Goal: Transaction & Acquisition: Book appointment/travel/reservation

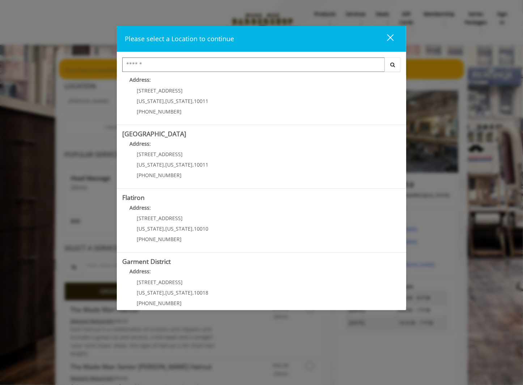
scroll to position [88, 0]
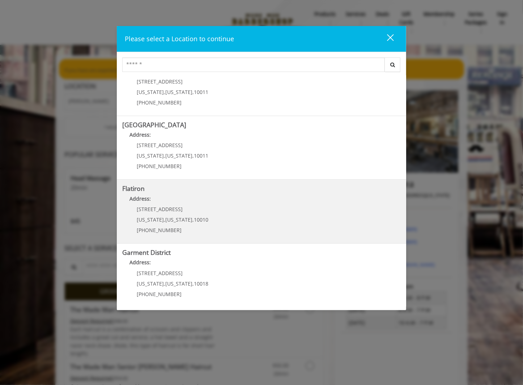
click at [187, 189] on h5 "Flatiron" at bounding box center [261, 188] width 279 height 7
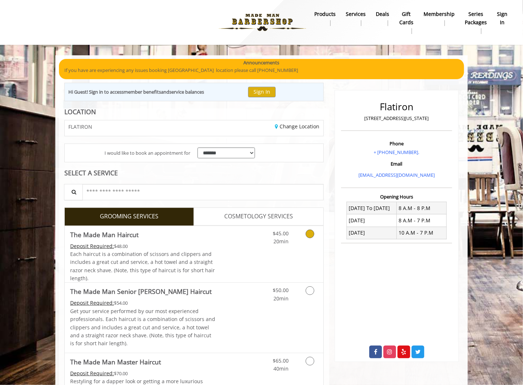
click at [313, 230] on icon "Grooming services" at bounding box center [310, 234] width 9 height 9
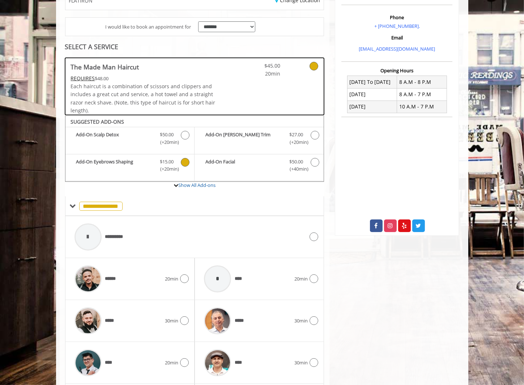
scroll to position [129, 0]
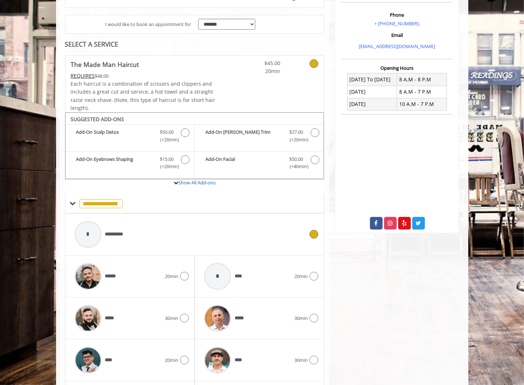
click at [316, 233] on icon at bounding box center [314, 234] width 9 height 9
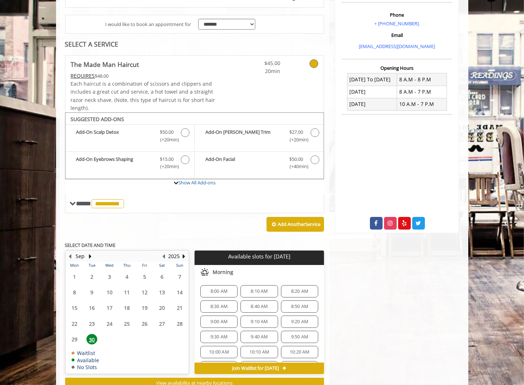
scroll to position [151, 0]
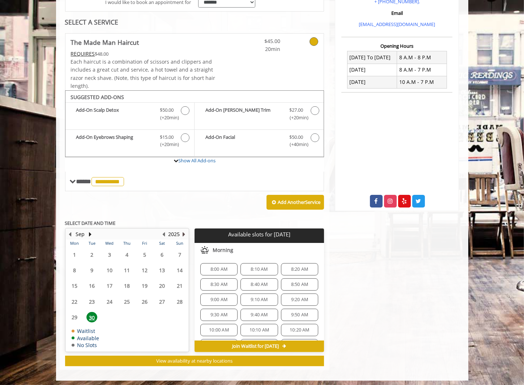
click at [183, 233] on button "Next Year" at bounding box center [184, 234] width 6 height 8
click at [219, 267] on span "8:00 AM" at bounding box center [219, 270] width 17 height 6
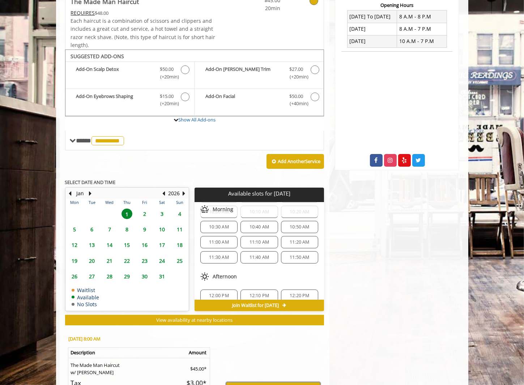
scroll to position [187, 0]
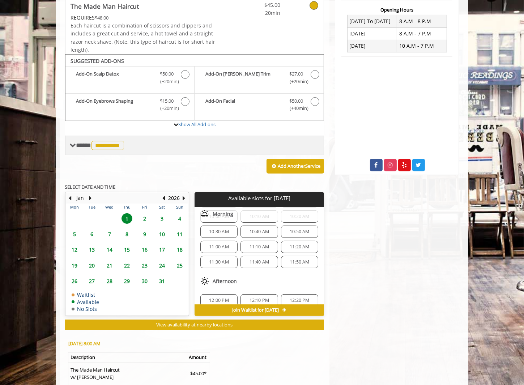
click at [88, 145] on span "**********" at bounding box center [101, 145] width 50 height 7
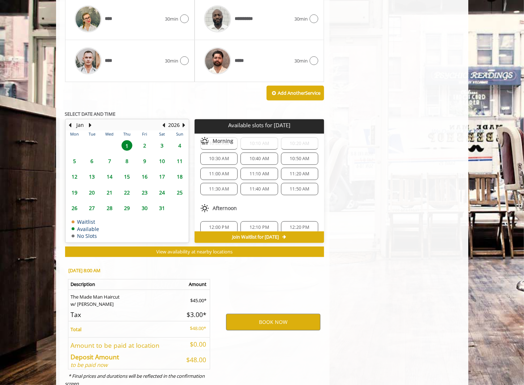
scroll to position [532, 0]
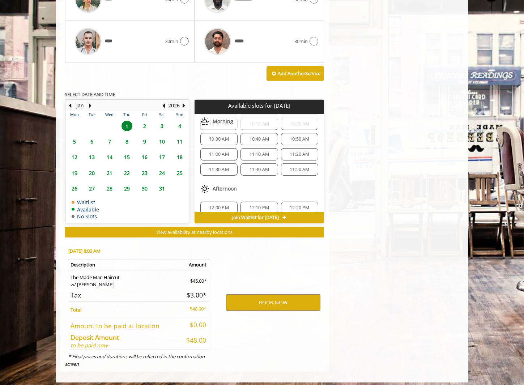
drag, startPoint x: 280, startPoint y: 299, endPoint x: 263, endPoint y: 313, distance: 21.6
click at [262, 314] on div "BOOK NOW" at bounding box center [273, 302] width 113 height 123
click at [269, 303] on button "BOOK NOW" at bounding box center [273, 303] width 94 height 17
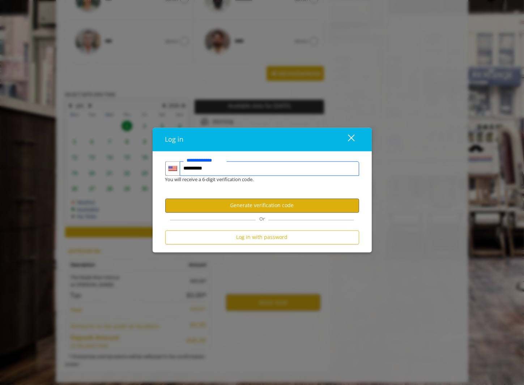
type input "**********"
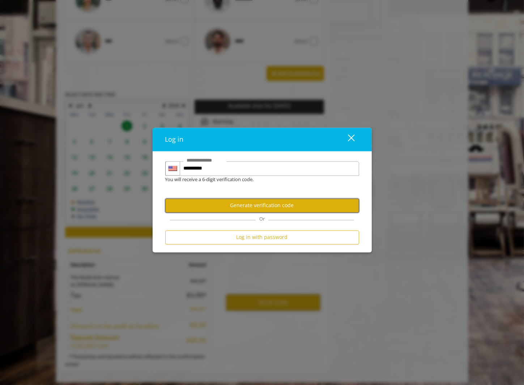
click at [272, 207] on button "Generate verification code" at bounding box center [262, 206] width 194 height 14
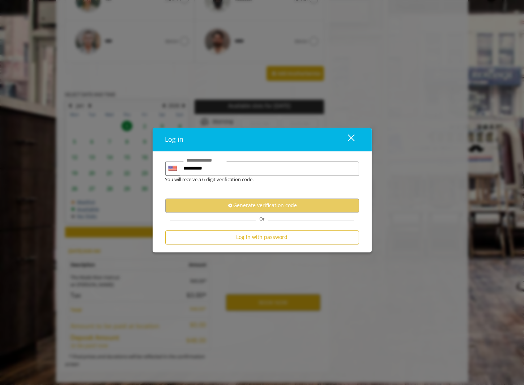
scroll to position [0, 0]
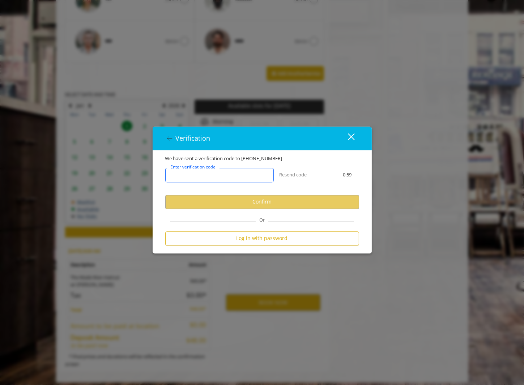
click at [234, 178] on input "Enter verification code" at bounding box center [219, 175] width 109 height 14
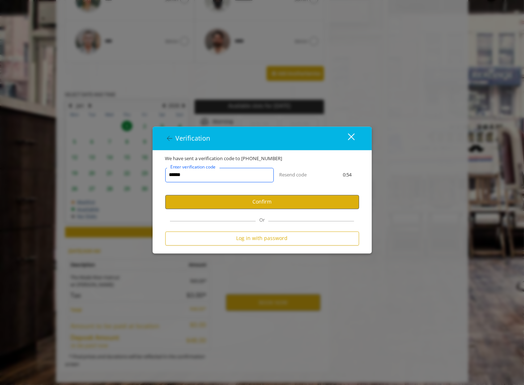
type input "******"
click at [265, 202] on button "Confirm" at bounding box center [262, 202] width 194 height 14
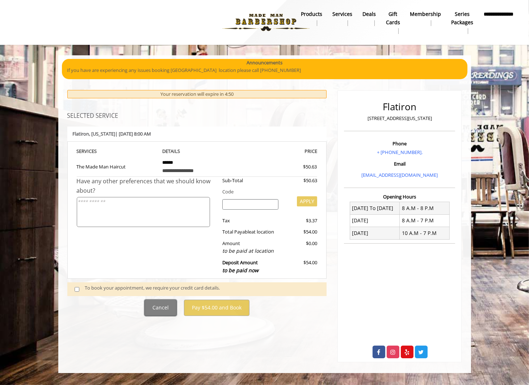
click at [157, 306] on button "Cancel" at bounding box center [160, 308] width 32 height 16
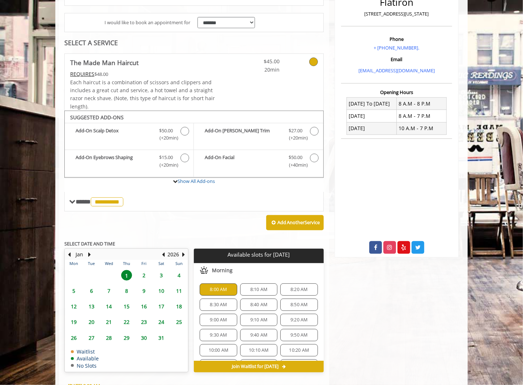
scroll to position [105, 0]
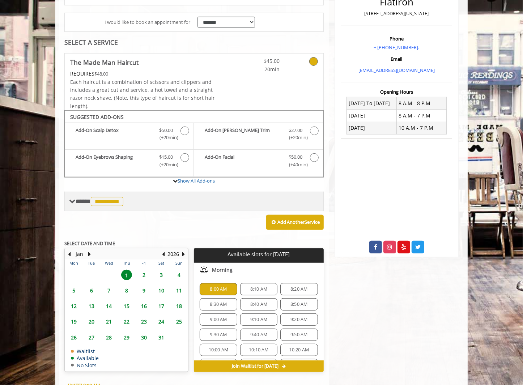
click at [80, 200] on span "**********" at bounding box center [101, 201] width 50 height 7
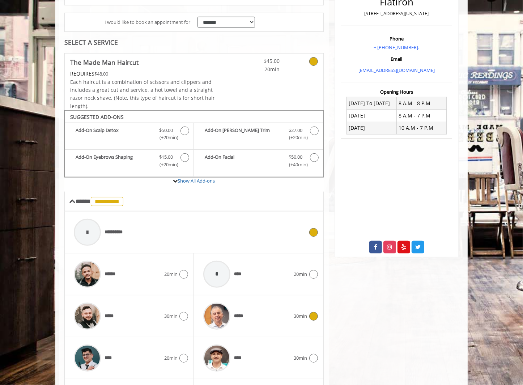
click at [316, 313] on icon at bounding box center [313, 316] width 9 height 9
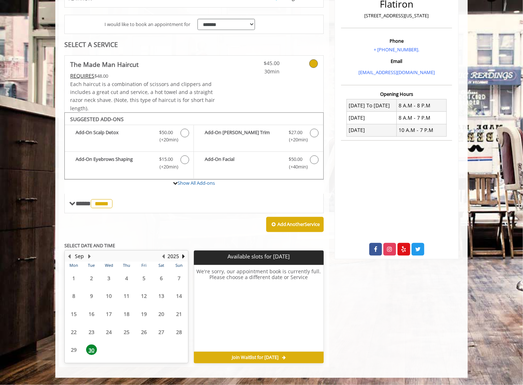
scroll to position [101, 0]
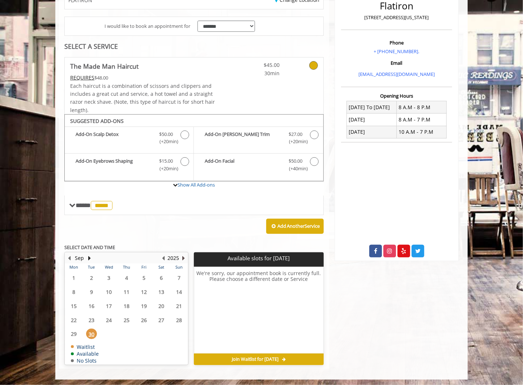
click at [183, 255] on button "Next Year" at bounding box center [184, 258] width 6 height 8
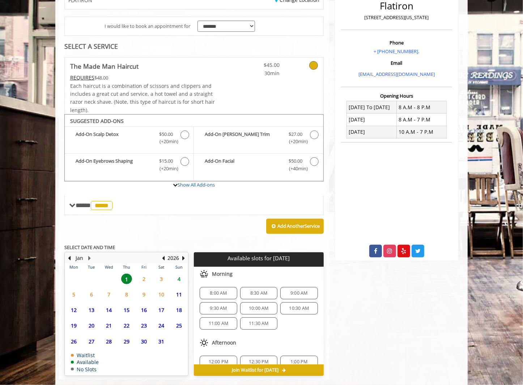
drag, startPoint x: 209, startPoint y: 290, endPoint x: 220, endPoint y: 290, distance: 11.6
click at [220, 291] on span "8:00 AM" at bounding box center [218, 294] width 17 height 6
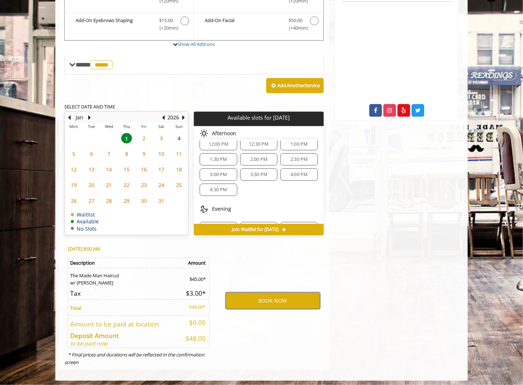
scroll to position [242, 0]
click at [291, 303] on button "BOOK NOW" at bounding box center [273, 301] width 94 height 17
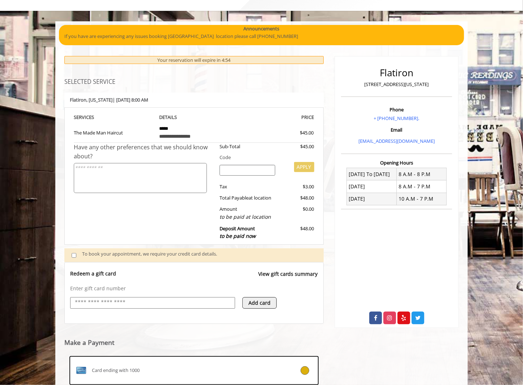
scroll to position [35, 0]
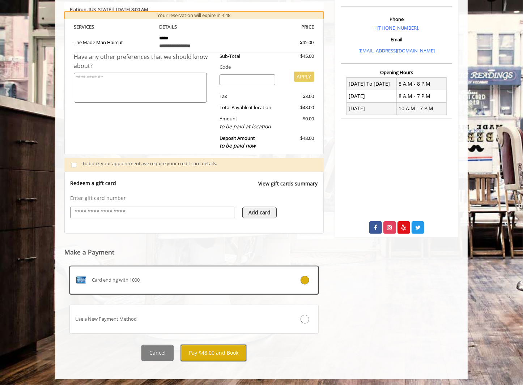
click at [215, 352] on button "Pay $48.00 and Book" at bounding box center [213, 353] width 65 height 16
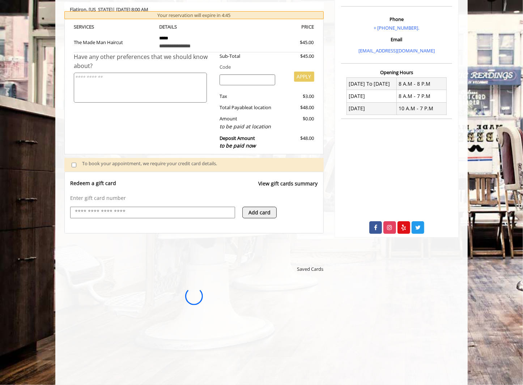
scroll to position [0, 0]
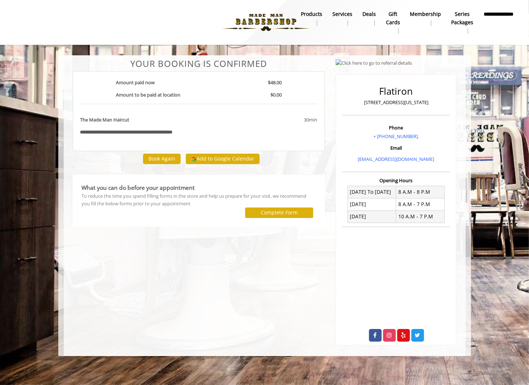
click at [137, 130] on b "**********" at bounding box center [137, 132] width 71 height 5
click at [159, 158] on button "Book Again" at bounding box center [162, 159] width 38 height 10
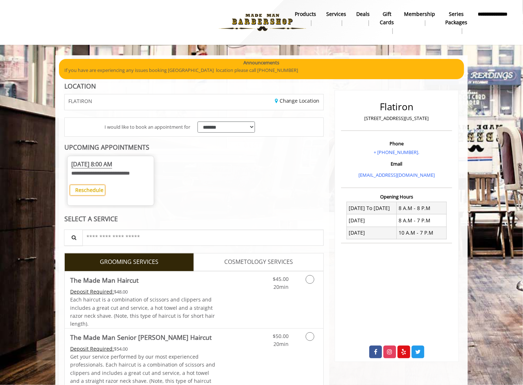
click at [96, 194] on b "Reschedule" at bounding box center [89, 190] width 28 height 7
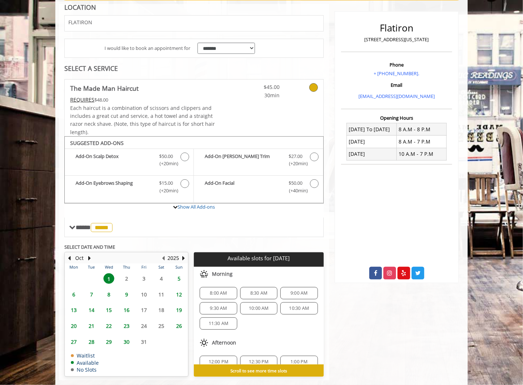
scroll to position [91, 0]
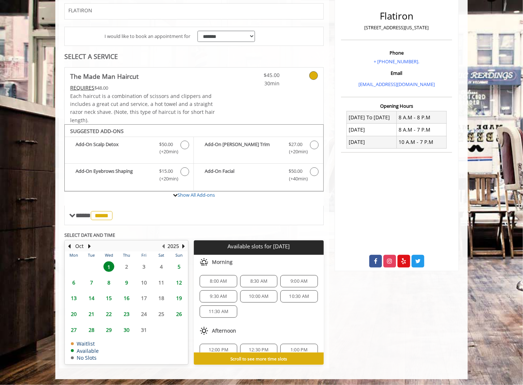
click at [222, 279] on span "8:00 AM" at bounding box center [218, 282] width 17 height 6
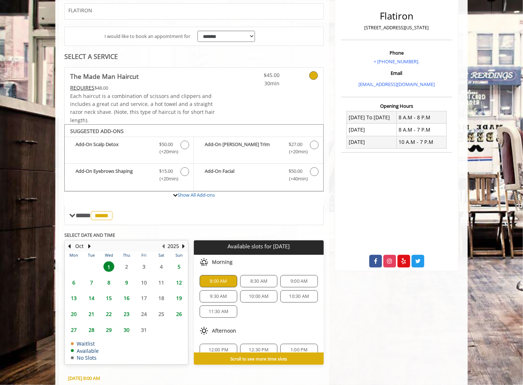
scroll to position [221, 0]
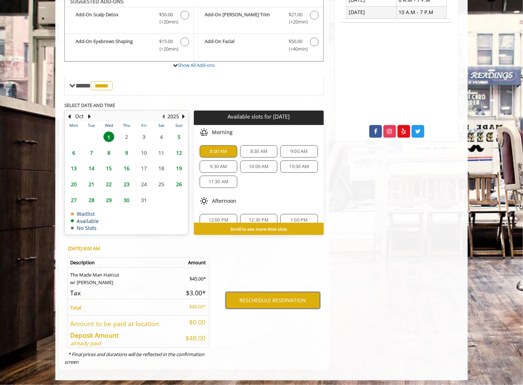
click at [258, 297] on button "RESCHEDULE RESERVATION" at bounding box center [273, 300] width 94 height 17
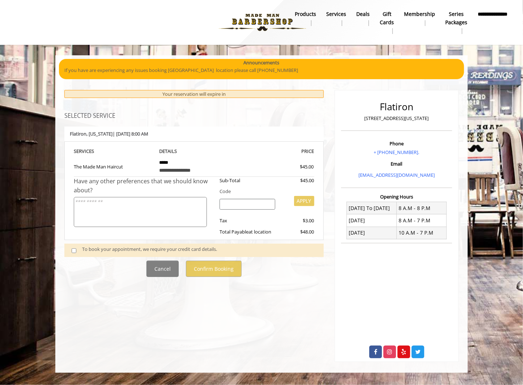
scroll to position [0, 0]
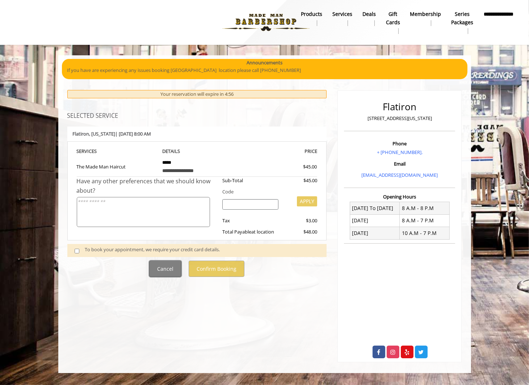
click at [166, 269] on button "Cancel" at bounding box center [165, 269] width 32 height 16
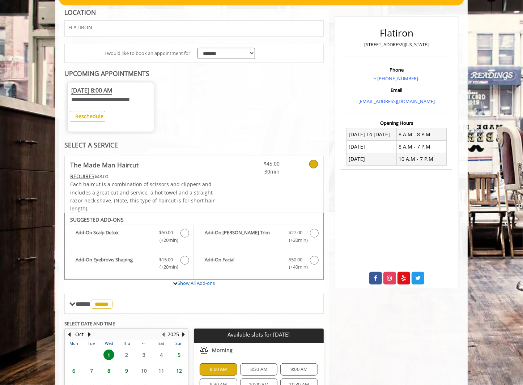
scroll to position [126, 0]
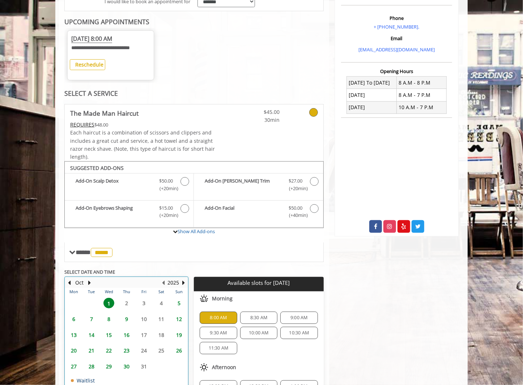
click at [127, 309] on table "Mon Tue Wed Thu Fri Sat Sun 29 30 1 2 3 4 5 6 7 8 9 10 11 12 13 14 15 16 17 18 …" at bounding box center [126, 344] width 123 height 113
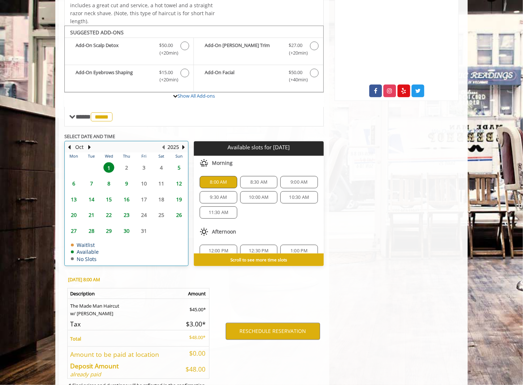
scroll to position [262, 0]
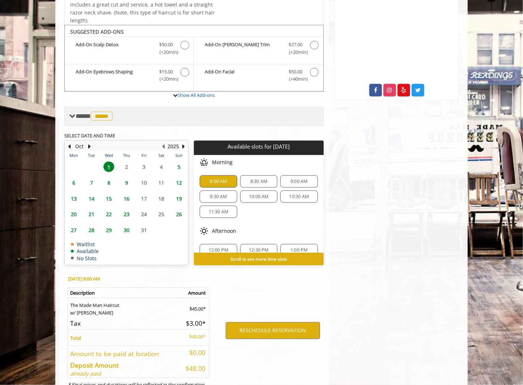
click at [82, 119] on span "**** ***** ********" at bounding box center [95, 116] width 39 height 7
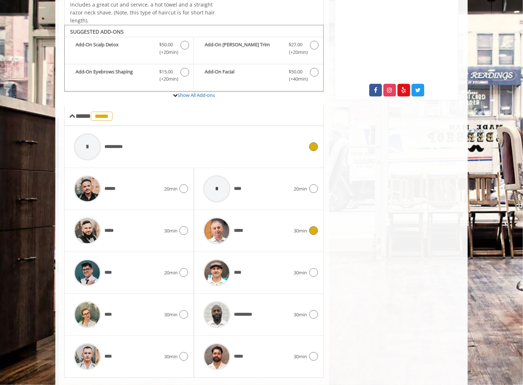
click at [139, 154] on div "**********" at bounding box center [188, 147] width 237 height 34
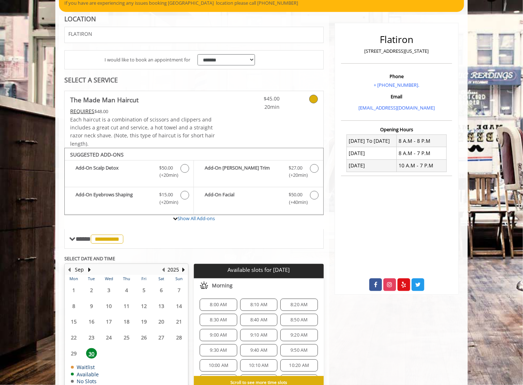
scroll to position [91, 0]
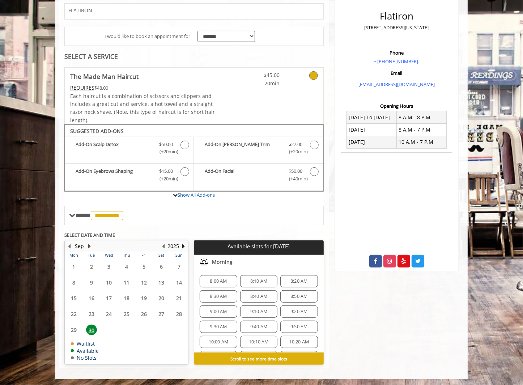
click at [91, 244] on button "Next Month" at bounding box center [90, 246] width 6 height 8
click at [127, 266] on span "2" at bounding box center [126, 267] width 11 height 10
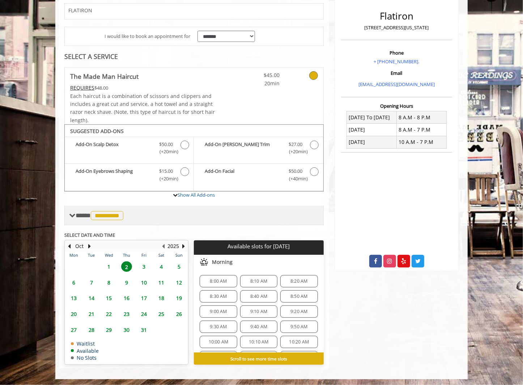
click at [113, 215] on span "**********" at bounding box center [107, 215] width 33 height 9
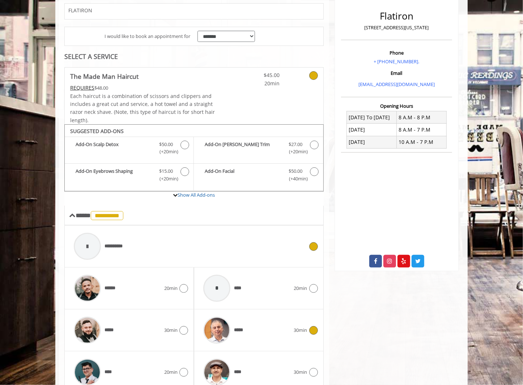
click at [317, 328] on icon at bounding box center [313, 330] width 9 height 9
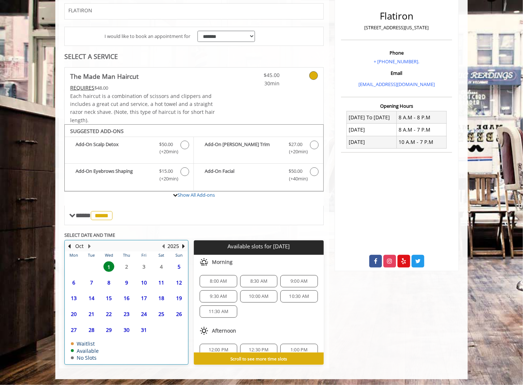
click at [126, 265] on table "Mon Tue Wed Thu Fri Sat Sun 29 30 1 2 3 4 5 6 7 8 9 10 11 12 13 14 15 16 17 18 …" at bounding box center [126, 308] width 123 height 113
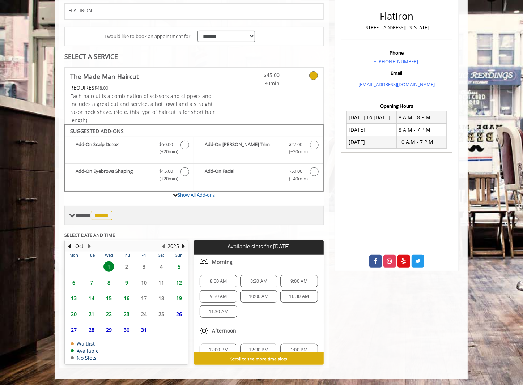
click at [103, 213] on span "*****" at bounding box center [102, 215] width 22 height 9
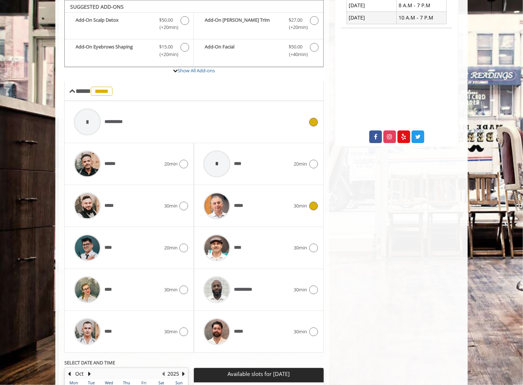
click at [316, 119] on icon at bounding box center [313, 122] width 9 height 9
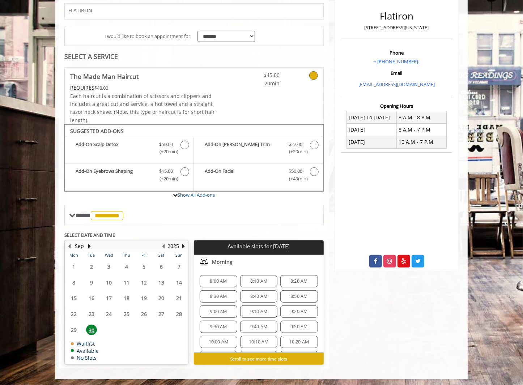
click at [222, 279] on span "8:00 AM" at bounding box center [218, 282] width 17 height 6
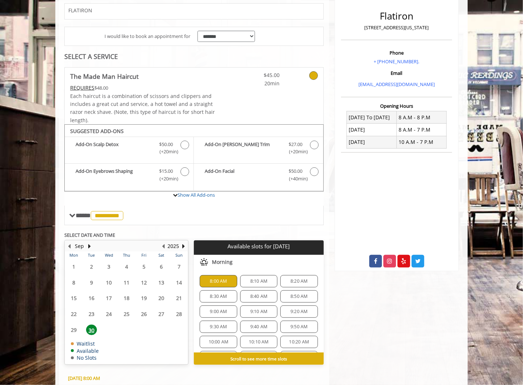
scroll to position [221, 0]
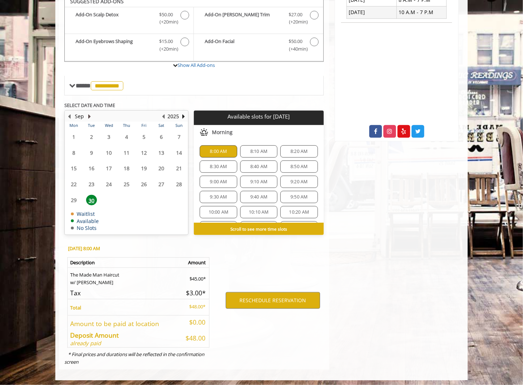
click at [87, 114] on button "Next Month" at bounding box center [90, 117] width 6 height 8
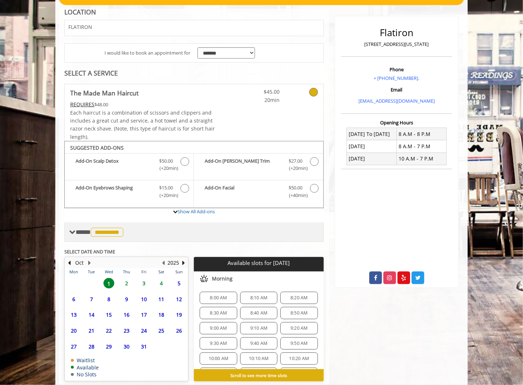
scroll to position [91, 0]
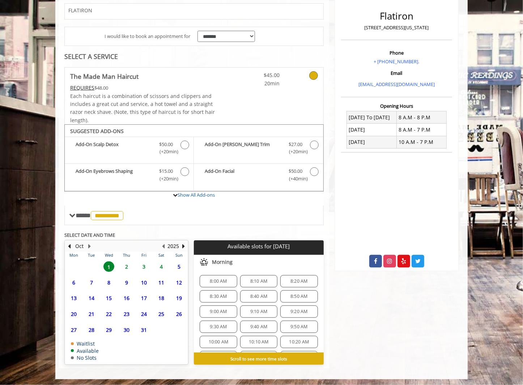
click at [126, 262] on span "2" at bounding box center [126, 267] width 11 height 10
click at [213, 279] on span "8:00 AM" at bounding box center [218, 282] width 17 height 6
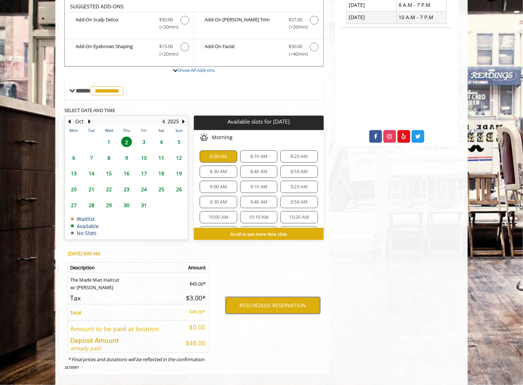
scroll to position [215, 0]
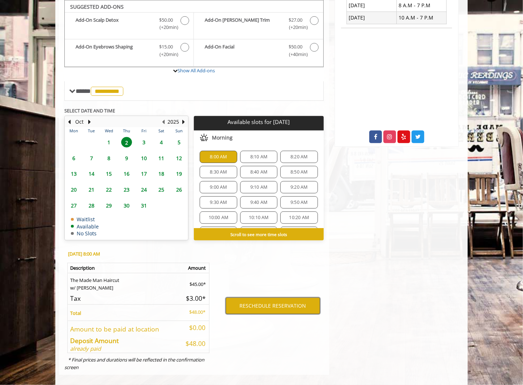
click at [274, 302] on button "RESCHEDULE RESERVATION" at bounding box center [273, 306] width 94 height 17
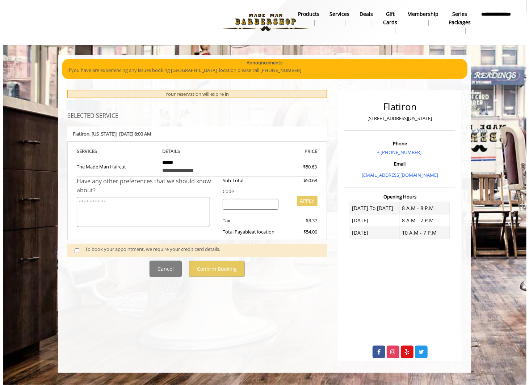
scroll to position [0, 0]
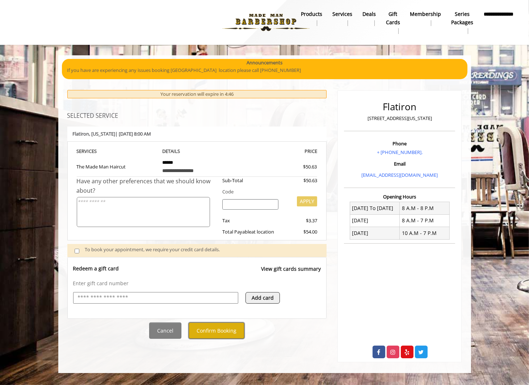
click at [229, 329] on button "Confirm Booking" at bounding box center [217, 331] width 56 height 16
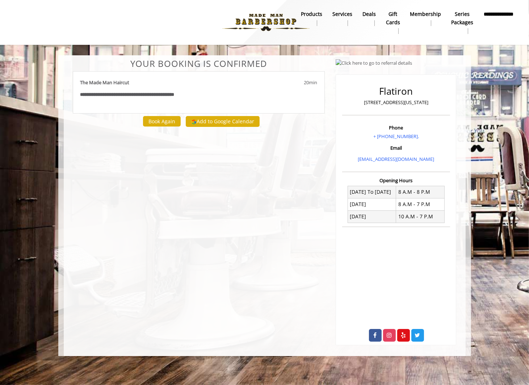
click at [501, 18] on b "**********" at bounding box center [498, 18] width 30 height 16
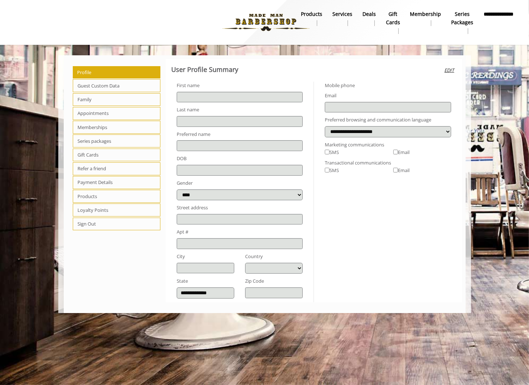
type input "****"
type input "**********"
select select
type input "**********"
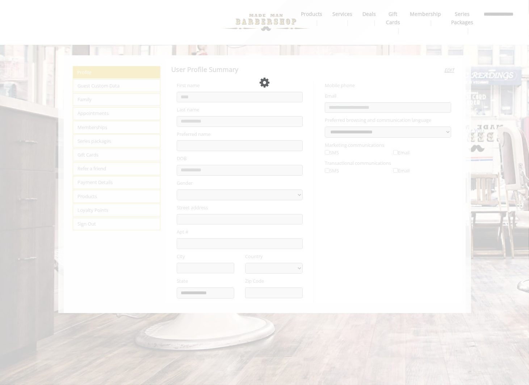
select select "***"
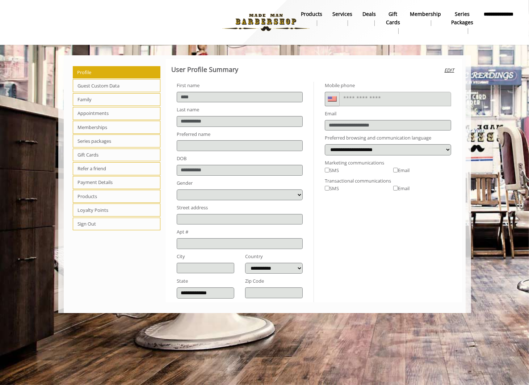
click at [105, 112] on span "Appointments" at bounding box center [117, 113] width 88 height 13
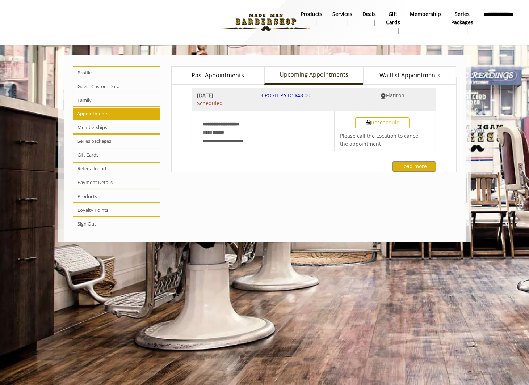
click at [243, 74] on span "Past Appointments" at bounding box center [217, 75] width 52 height 9
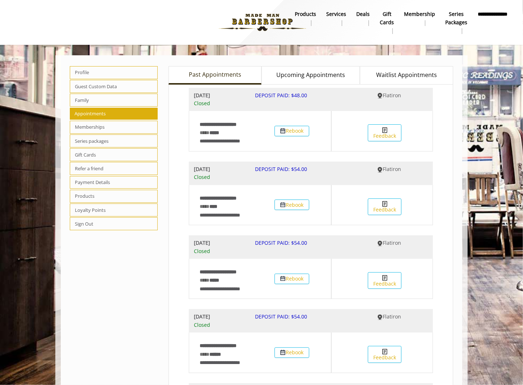
click at [327, 74] on span "Upcoming Appointments" at bounding box center [310, 75] width 69 height 9
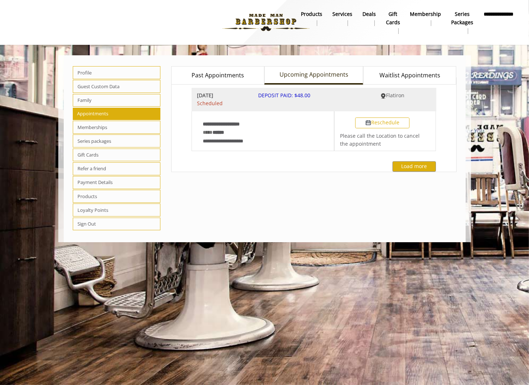
click at [397, 74] on span "Waitlist Appointments" at bounding box center [409, 75] width 61 height 9
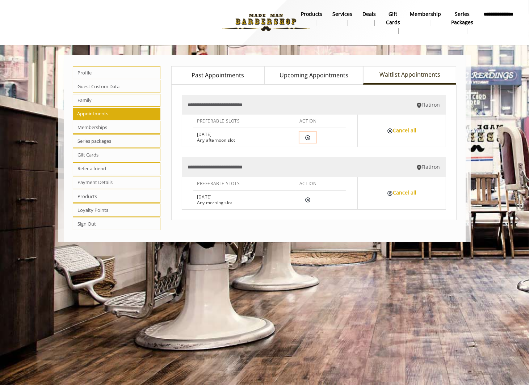
click at [308, 138] on img at bounding box center [308, 138] width 6 height 6
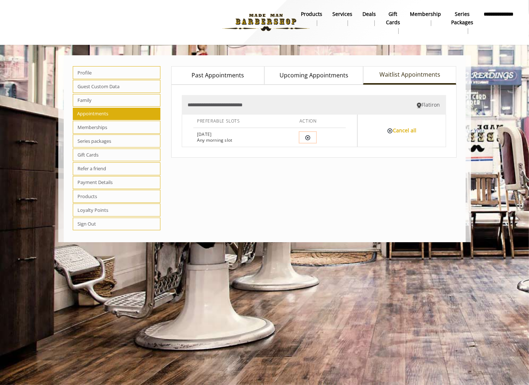
click at [308, 138] on img at bounding box center [308, 138] width 6 height 6
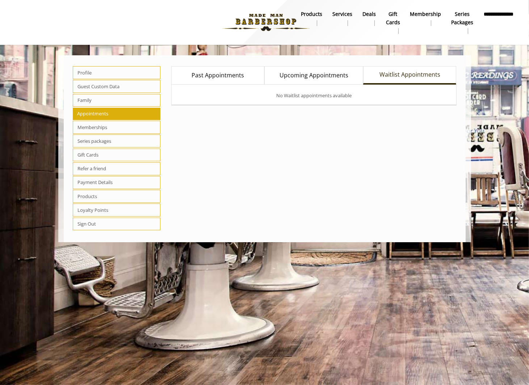
click at [315, 75] on span "Upcoming Appointments" at bounding box center [313, 75] width 69 height 9
